Goal: Transaction & Acquisition: Purchase product/service

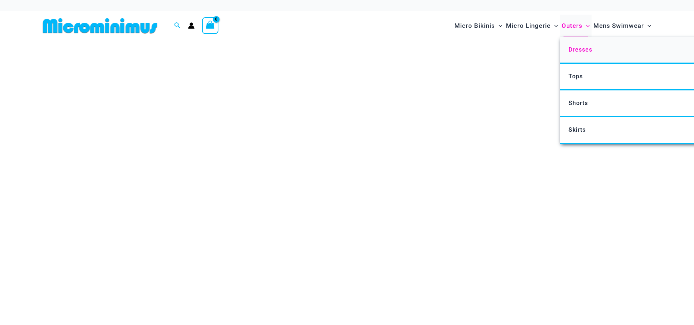
click at [579, 49] on span "Dresses" at bounding box center [580, 49] width 24 height 7
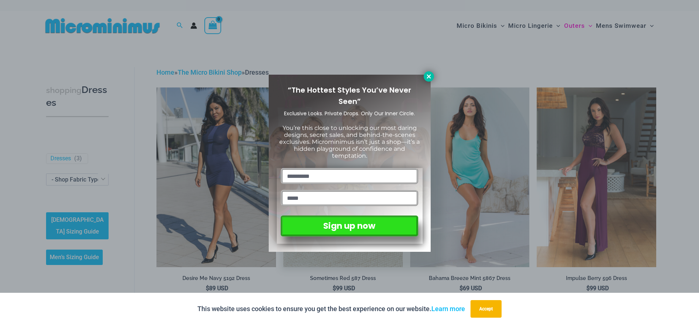
click at [427, 77] on icon at bounding box center [429, 76] width 7 height 7
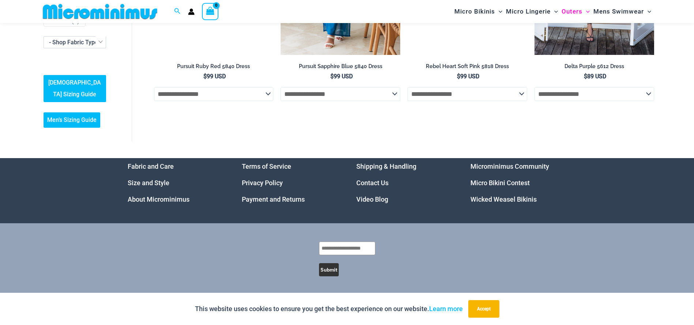
scroll to position [707, 0]
